Goal: Navigation & Orientation: Find specific page/section

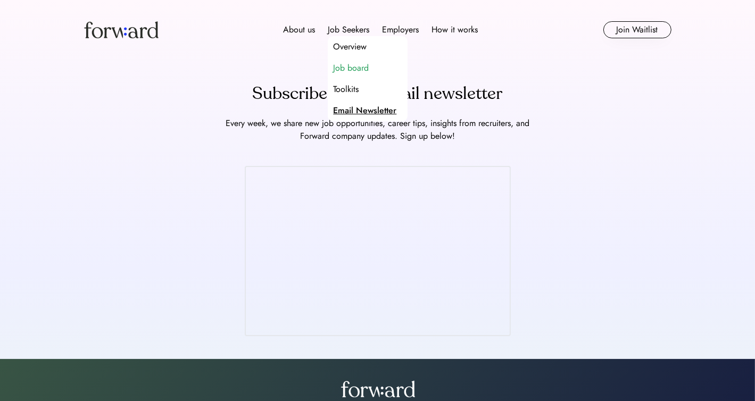
click at [349, 71] on div "Job board" at bounding box center [351, 68] width 36 height 13
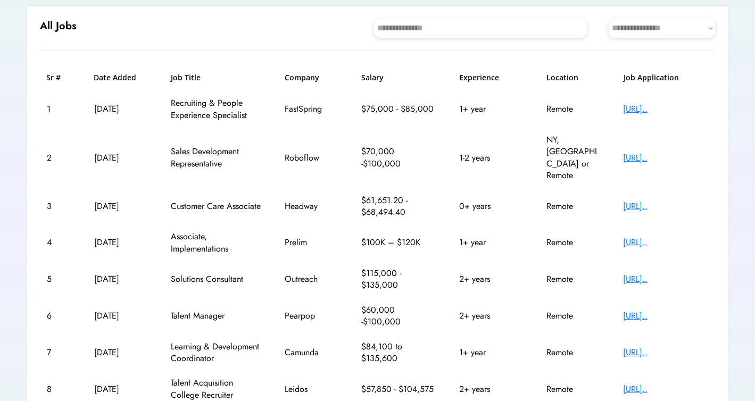
scroll to position [106, 0]
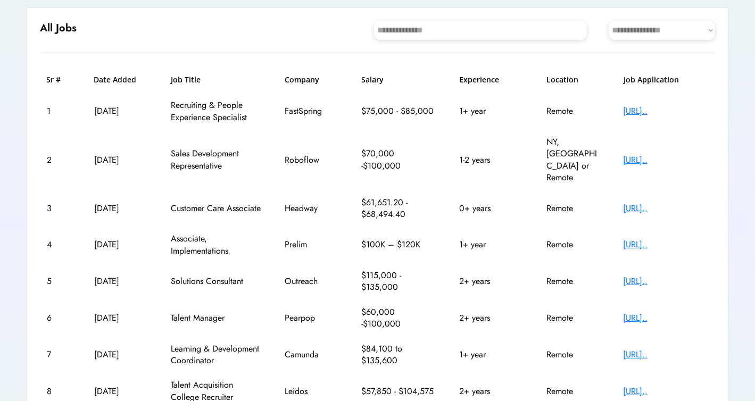
click at [641, 203] on div "[URL].." at bounding box center [665, 209] width 85 height 12
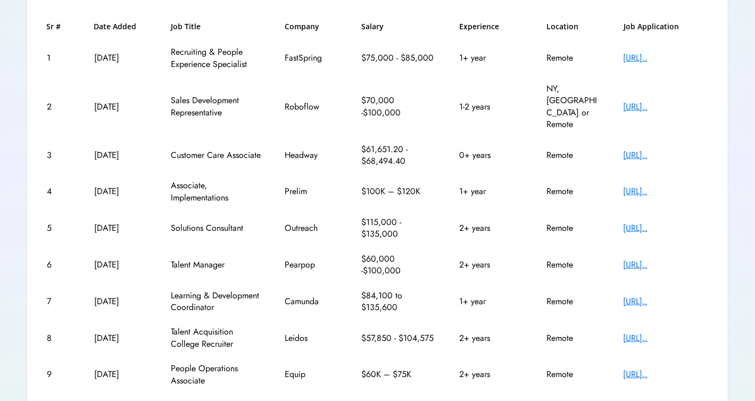
scroll to position [223, 0]
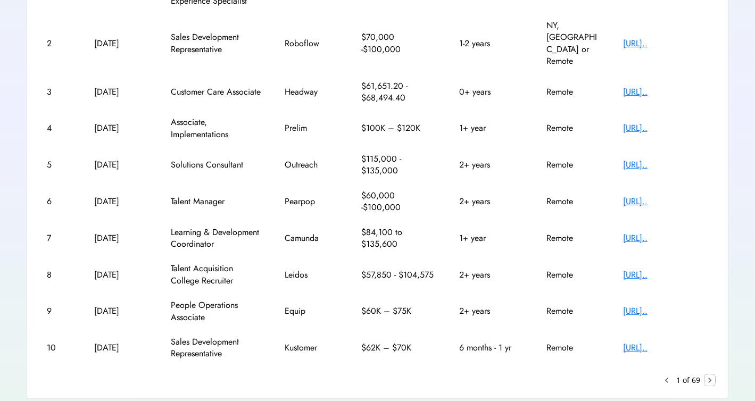
click at [709, 375] on text "chevron_right" at bounding box center [709, 380] width 11 height 11
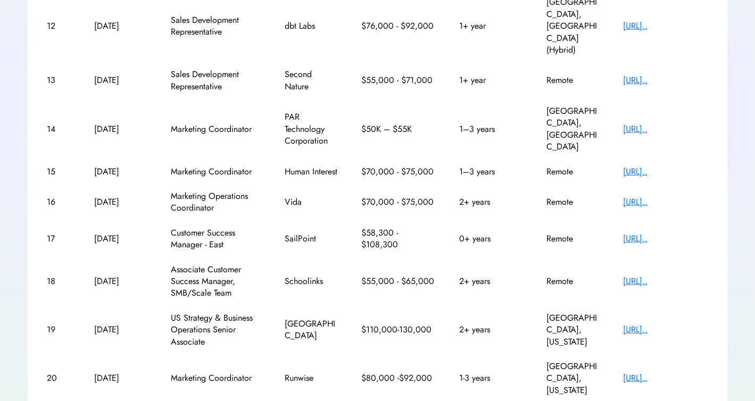
scroll to position [259, 0]
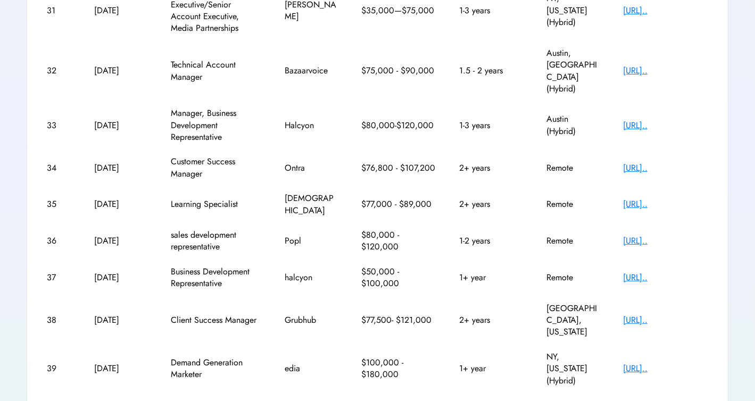
scroll to position [227, 0]
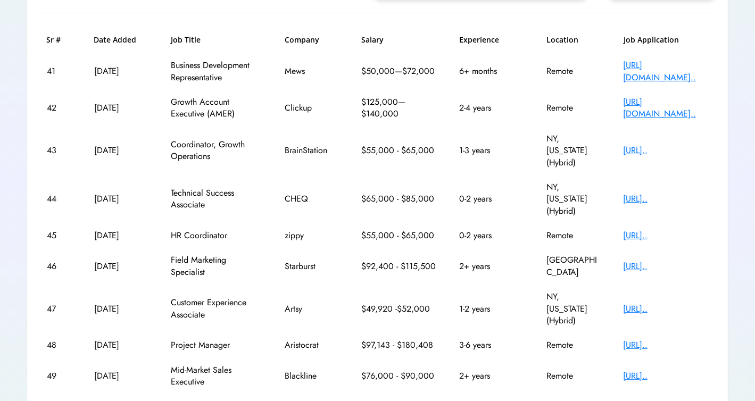
scroll to position [211, 0]
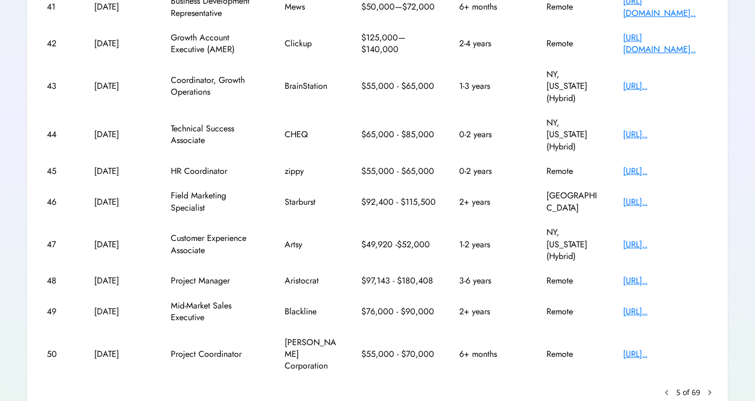
click at [711, 387] on text "chevron_right" at bounding box center [709, 392] width 11 height 11
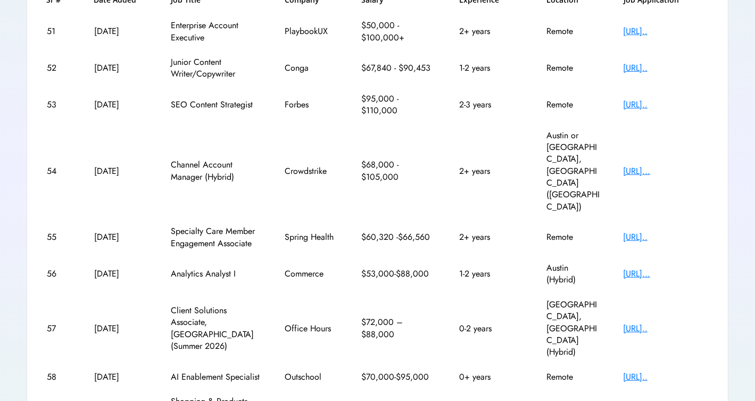
scroll to position [227, 0]
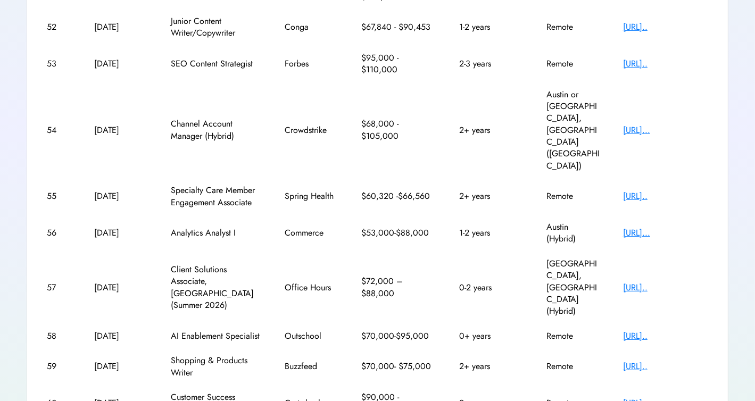
click at [639, 397] on div "[URL].." at bounding box center [665, 403] width 85 height 12
